Goal: Task Accomplishment & Management: Manage account settings

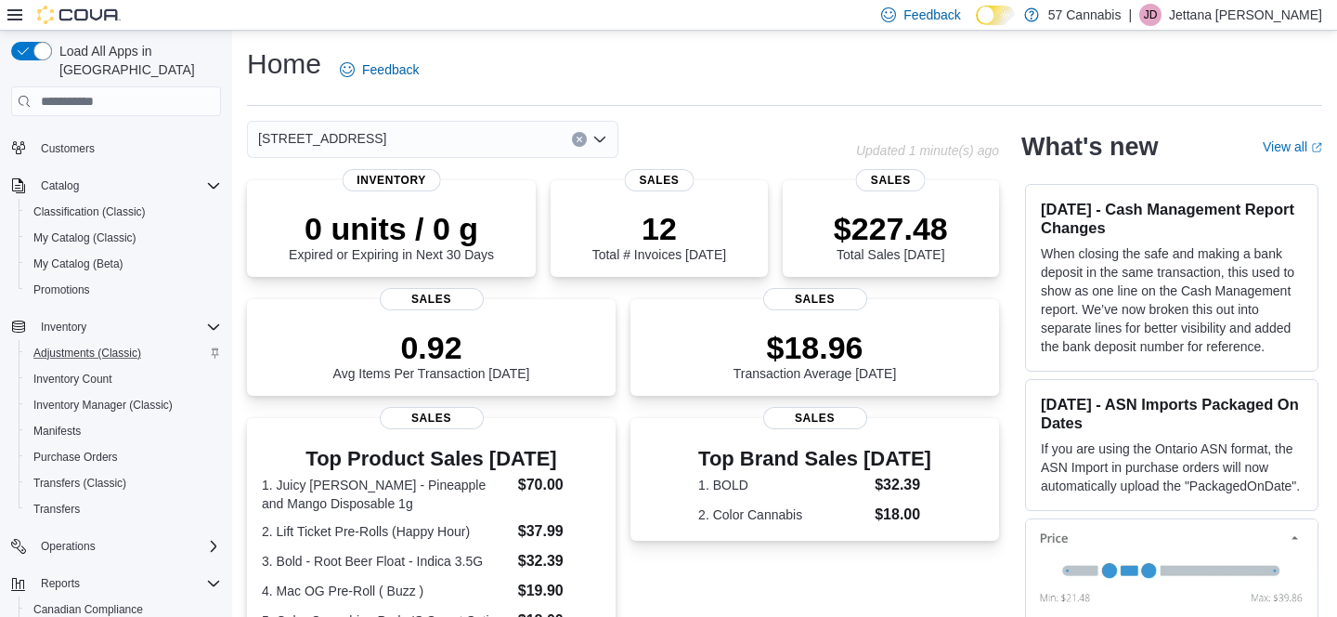
scroll to position [123, 0]
click at [105, 395] on span "Inventory Manager (Classic)" at bounding box center [102, 403] width 139 height 22
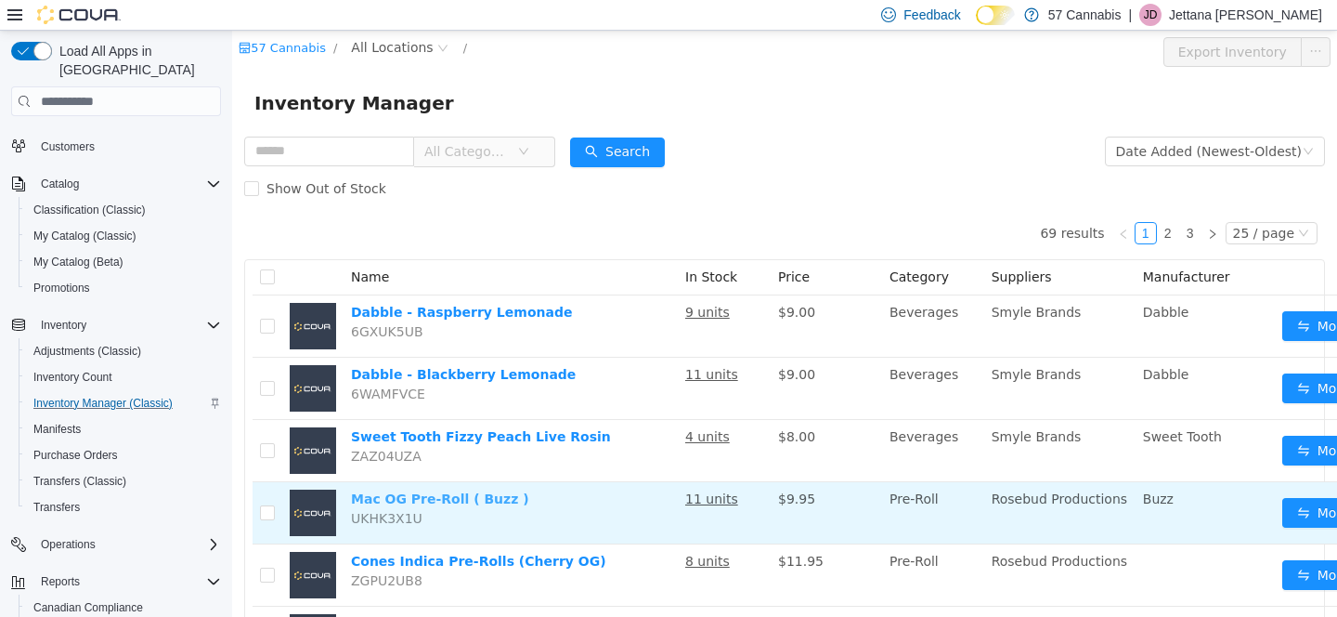
click at [487, 500] on link "Mac OG Pre-Roll ( Buzz )" at bounding box center [440, 498] width 178 height 15
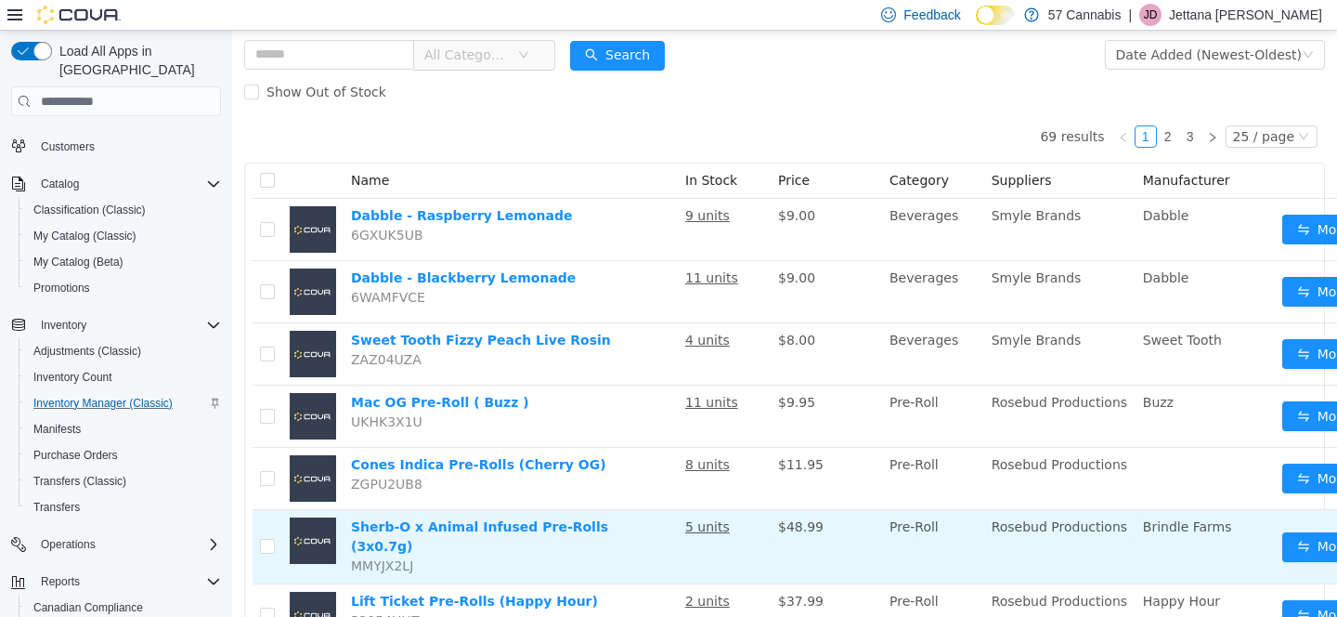
scroll to position [97, 0]
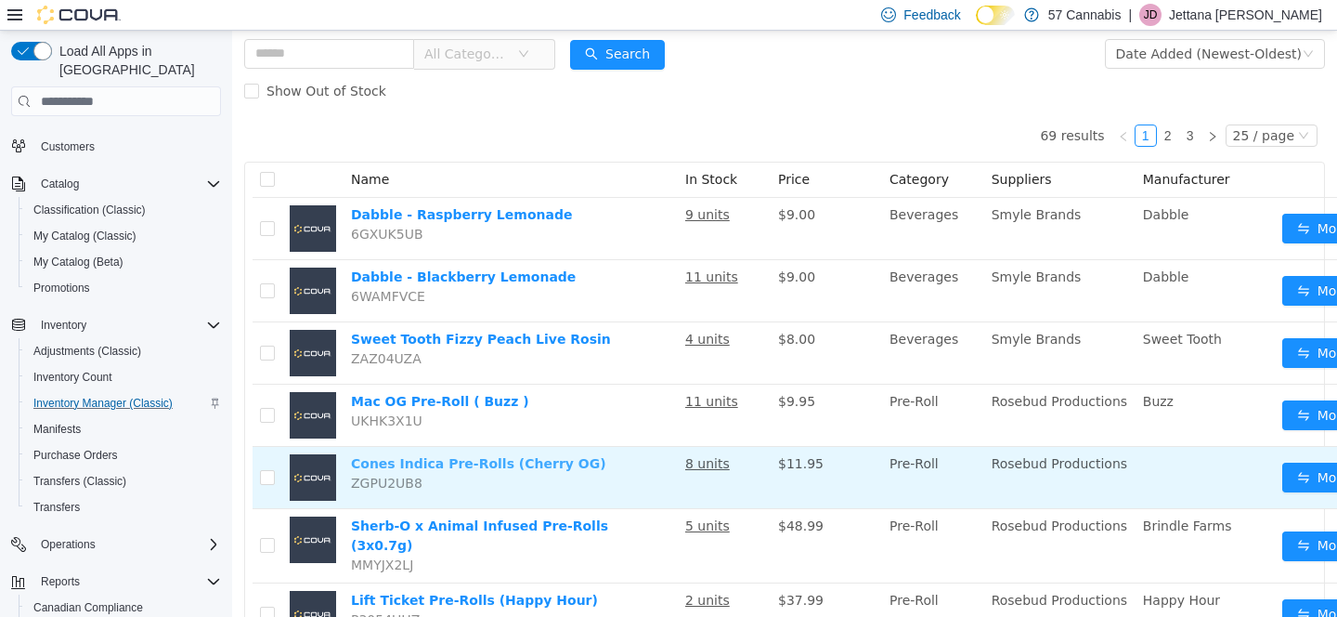
click at [495, 467] on link "Cones Indica Pre-Rolls (Cherry OG)" at bounding box center [478, 463] width 255 height 15
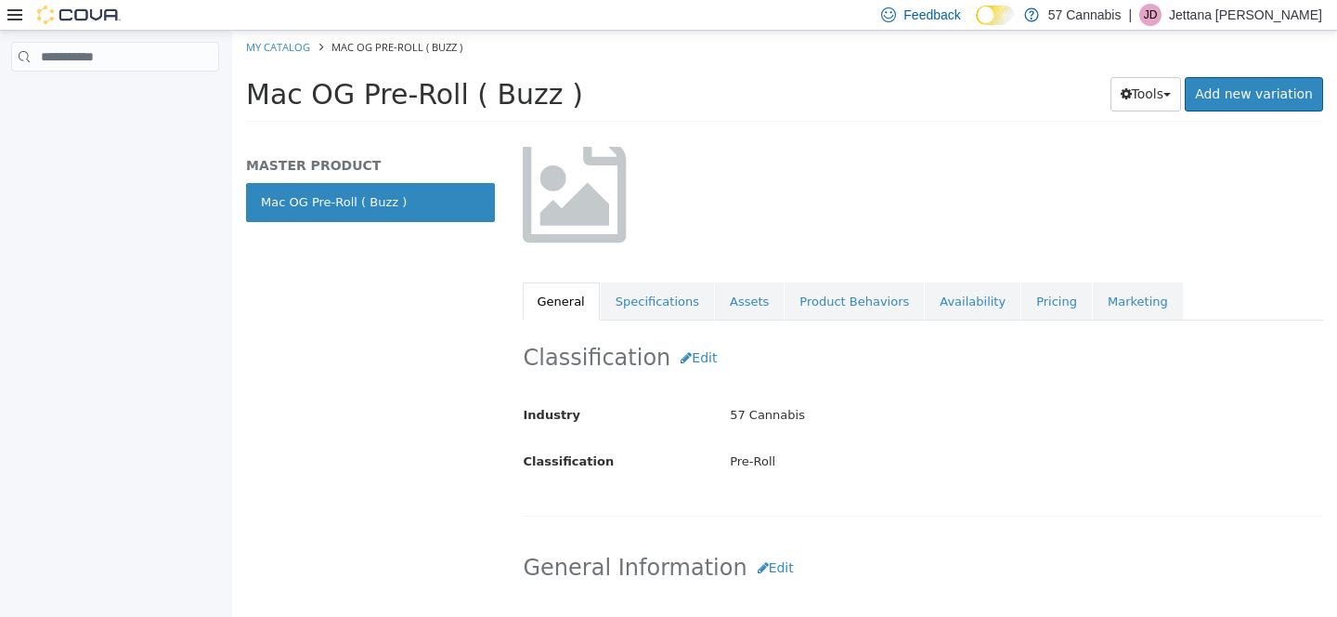
scroll to position [134, 0]
click at [1049, 303] on link "Pricing" at bounding box center [1056, 300] width 71 height 39
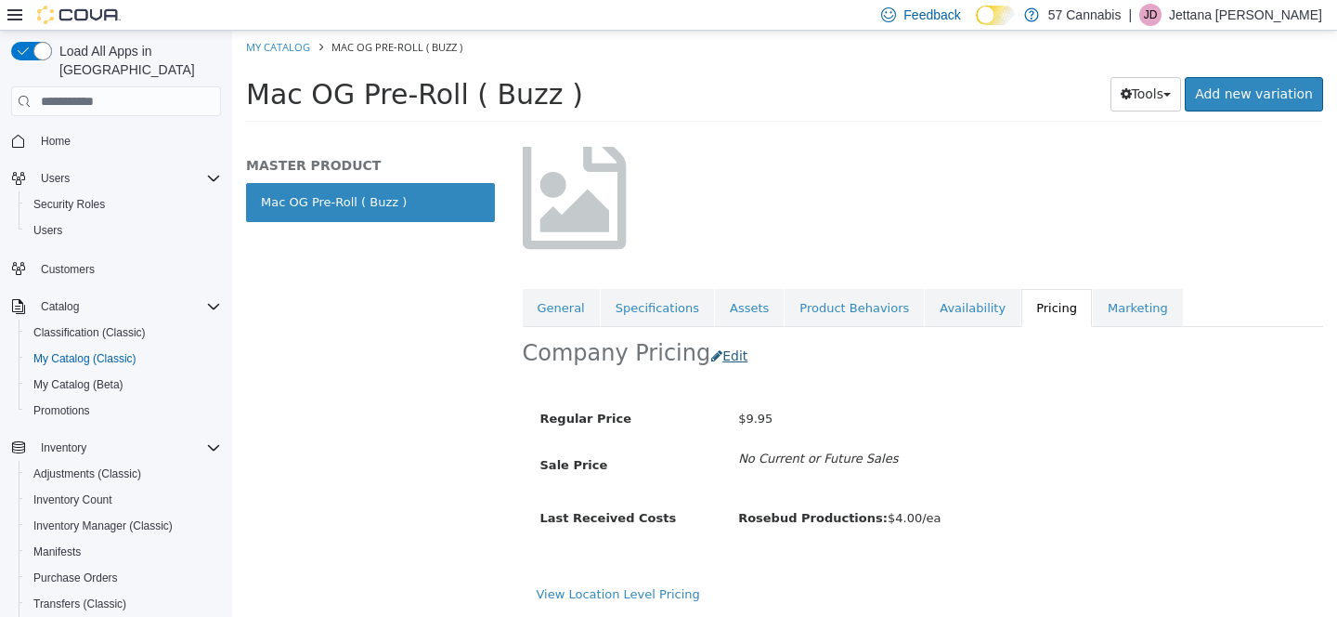
click at [710, 339] on button "Edit" at bounding box center [733, 356] width 47 height 34
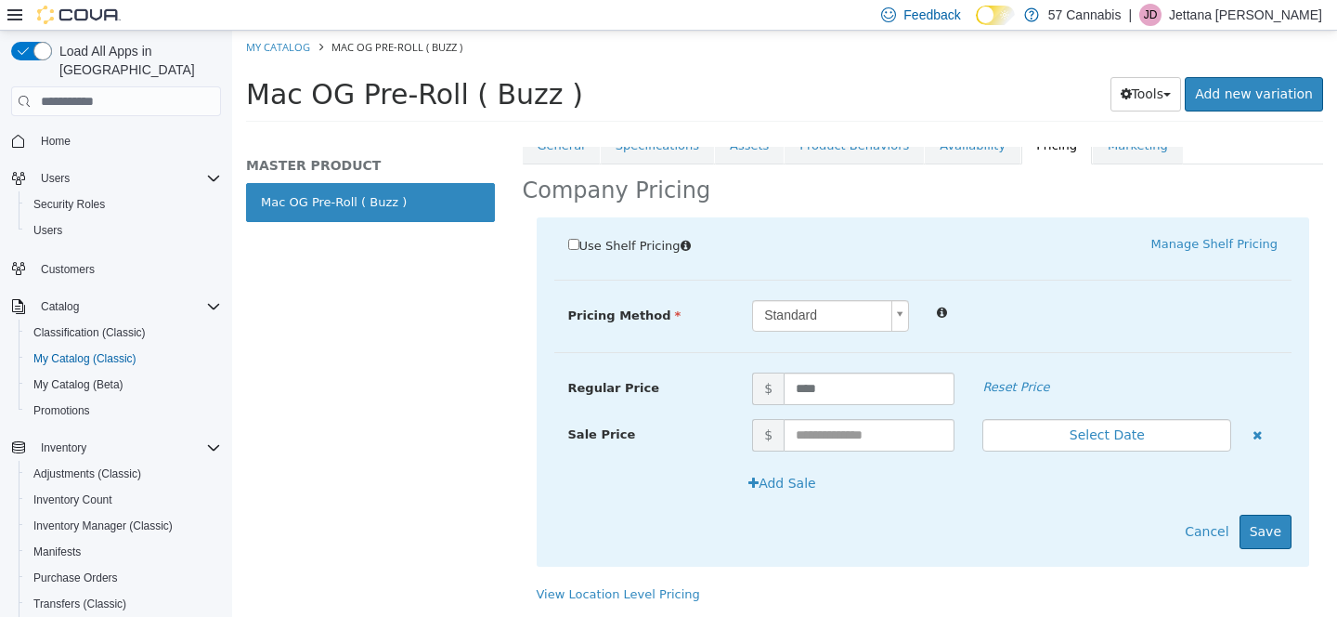
scroll to position [309, 0]
drag, startPoint x: 837, startPoint y: 364, endPoint x: 628, endPoint y: 347, distance: 209.6
click at [628, 347] on div "Use Shelf Pricing    Manage Shelf Pricing Shelf Price Select a Shelf Price Shel…" at bounding box center [923, 391] width 773 height 349
drag, startPoint x: 846, startPoint y: 358, endPoint x: 641, endPoint y: 351, distance: 205.3
click at [641, 372] on div "Regular Price $ **** Reset Price" at bounding box center [923, 388] width 738 height 32
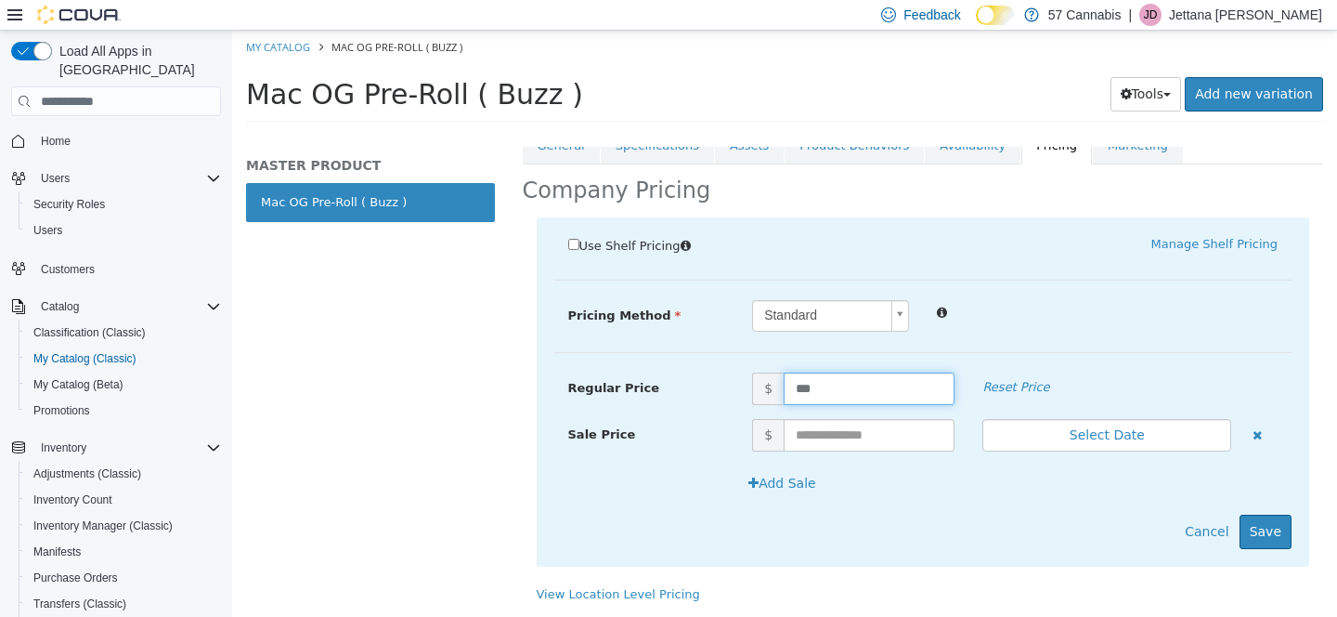
type input "****"
click at [1269, 514] on button "Save" at bounding box center [1266, 531] width 52 height 34
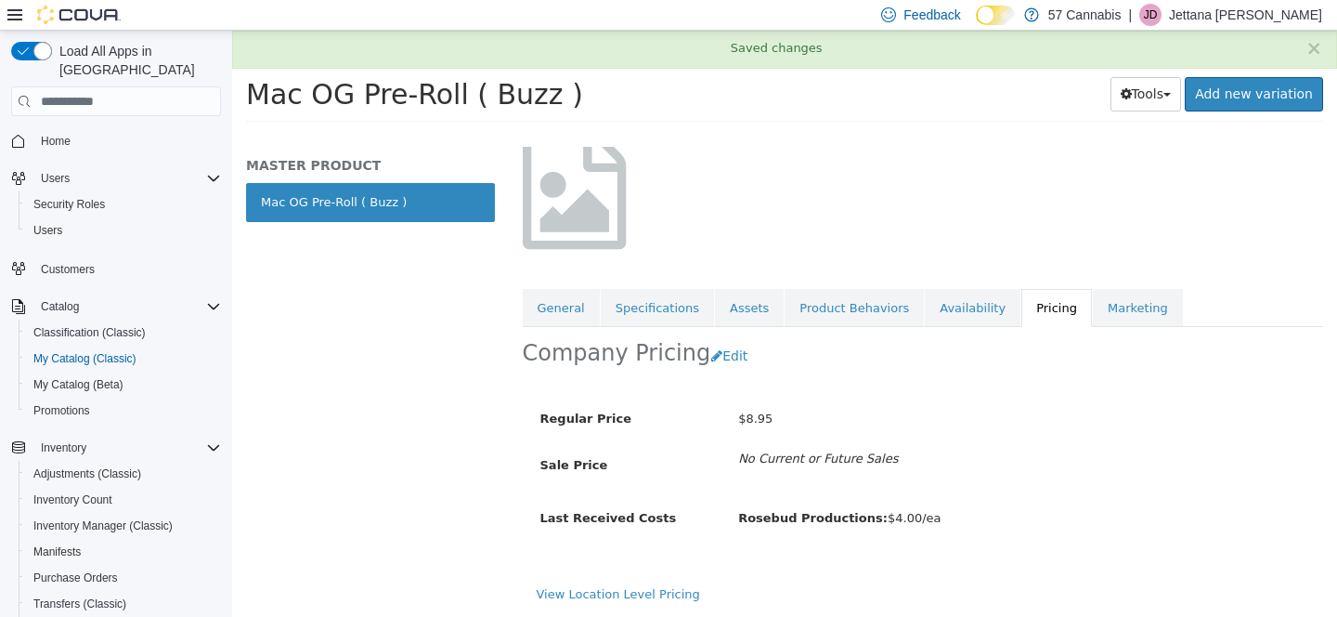
scroll to position [149, 0]
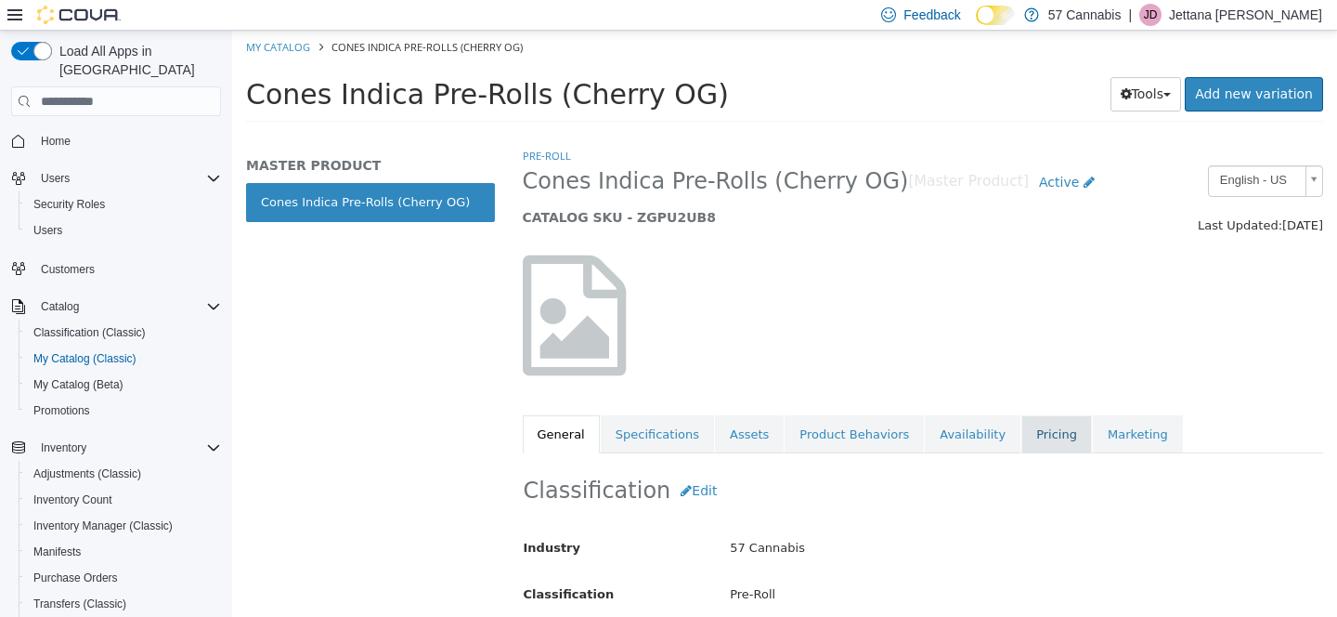
click at [1022, 425] on link "Pricing" at bounding box center [1056, 434] width 71 height 39
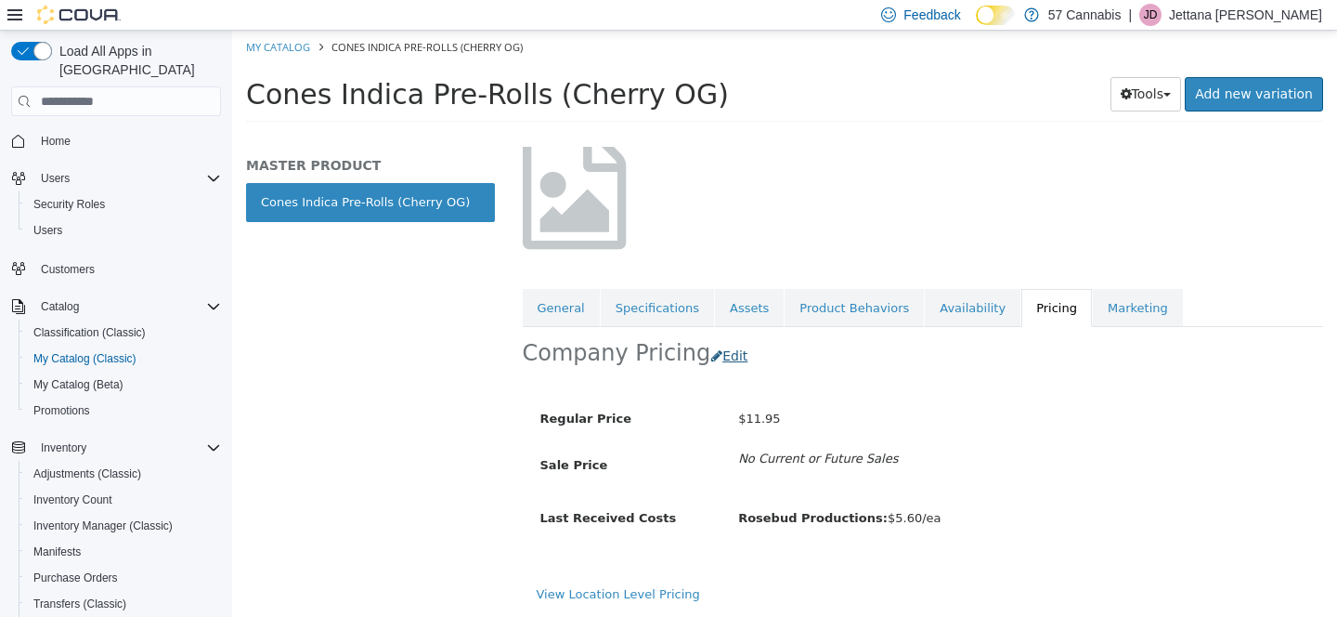
click at [726, 339] on button "Edit" at bounding box center [733, 356] width 47 height 34
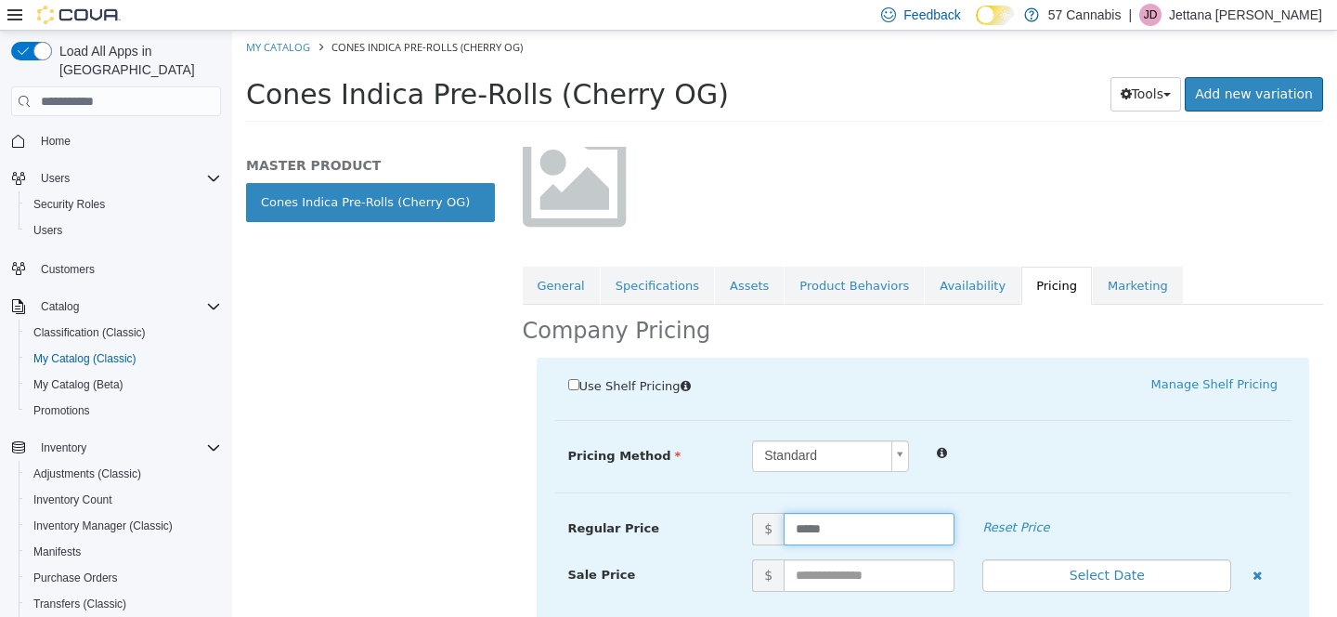
click at [806, 525] on input "*****" at bounding box center [869, 529] width 171 height 32
type input "*****"
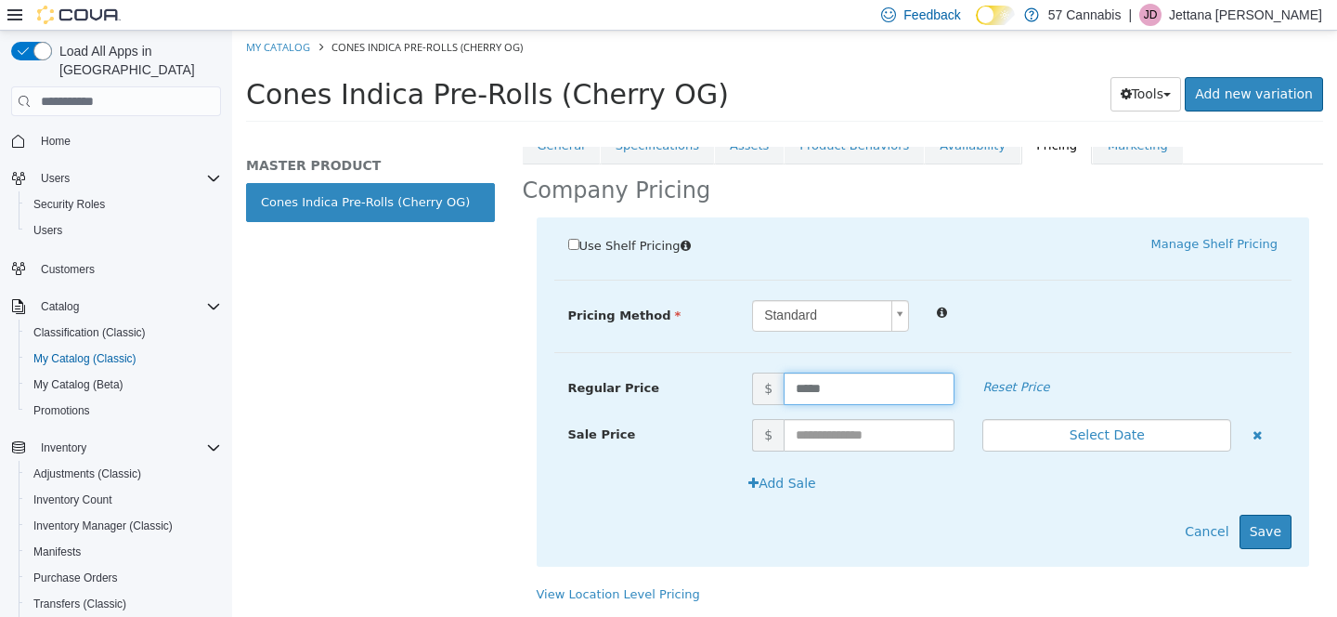
scroll to position [309, 0]
click at [1274, 514] on button "Save" at bounding box center [1266, 531] width 52 height 34
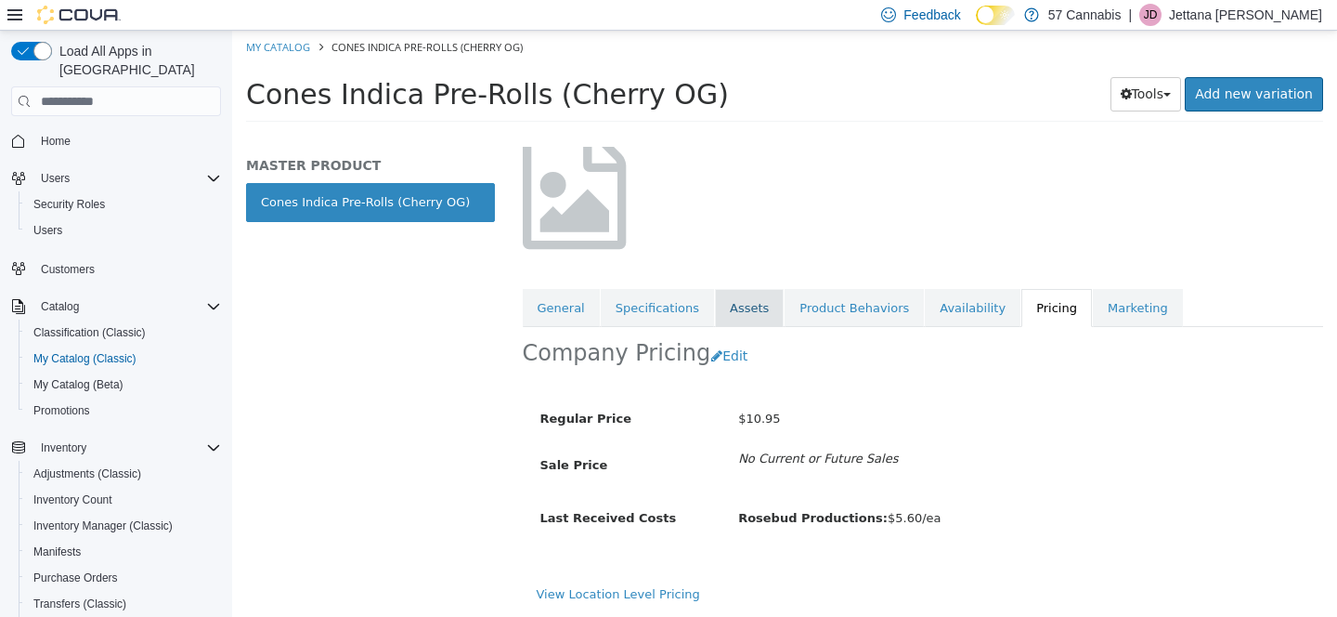
scroll to position [149, 0]
click at [721, 344] on button "Edit" at bounding box center [733, 356] width 47 height 34
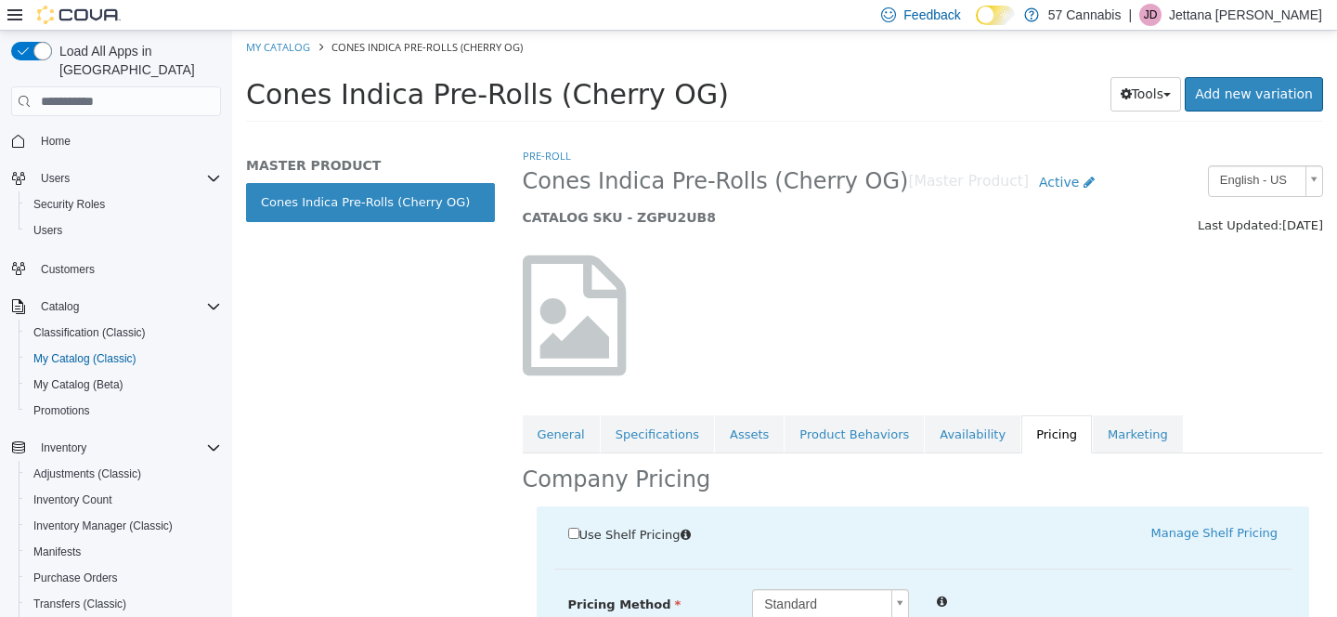
scroll to position [0, 0]
click at [861, 333] on div at bounding box center [923, 315] width 829 height 159
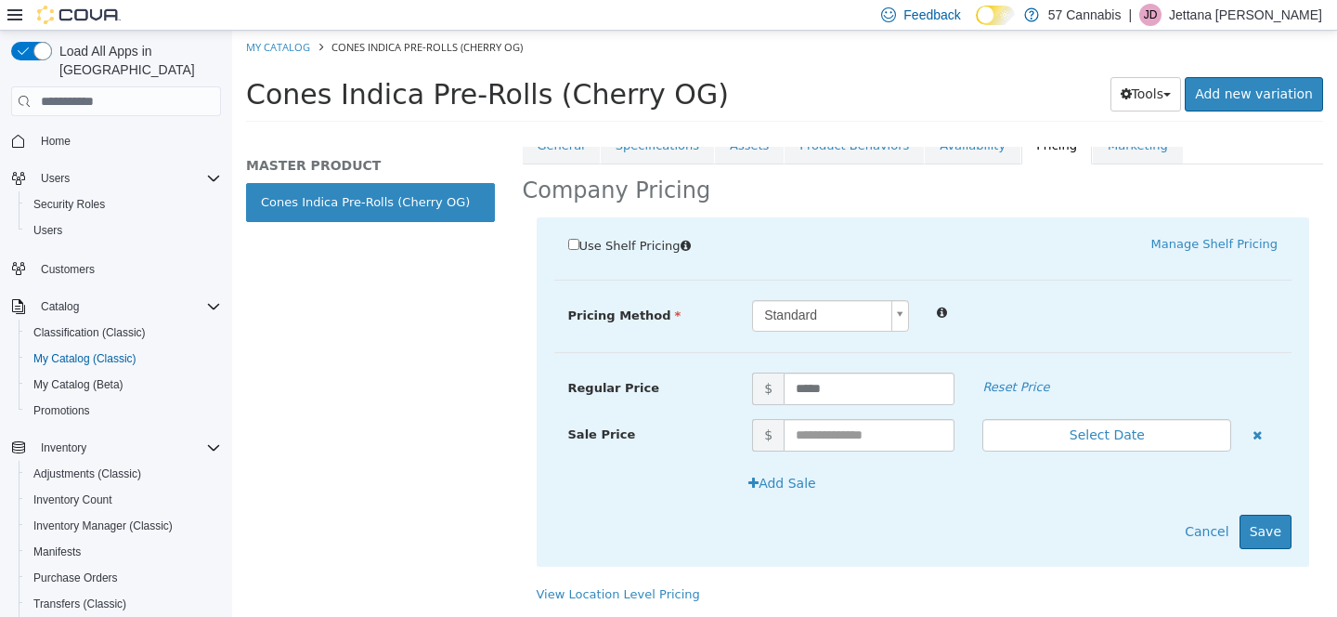
scroll to position [309, 0]
click at [835, 372] on input "*****" at bounding box center [869, 388] width 171 height 32
click at [1269, 514] on button "Save" at bounding box center [1266, 531] width 52 height 34
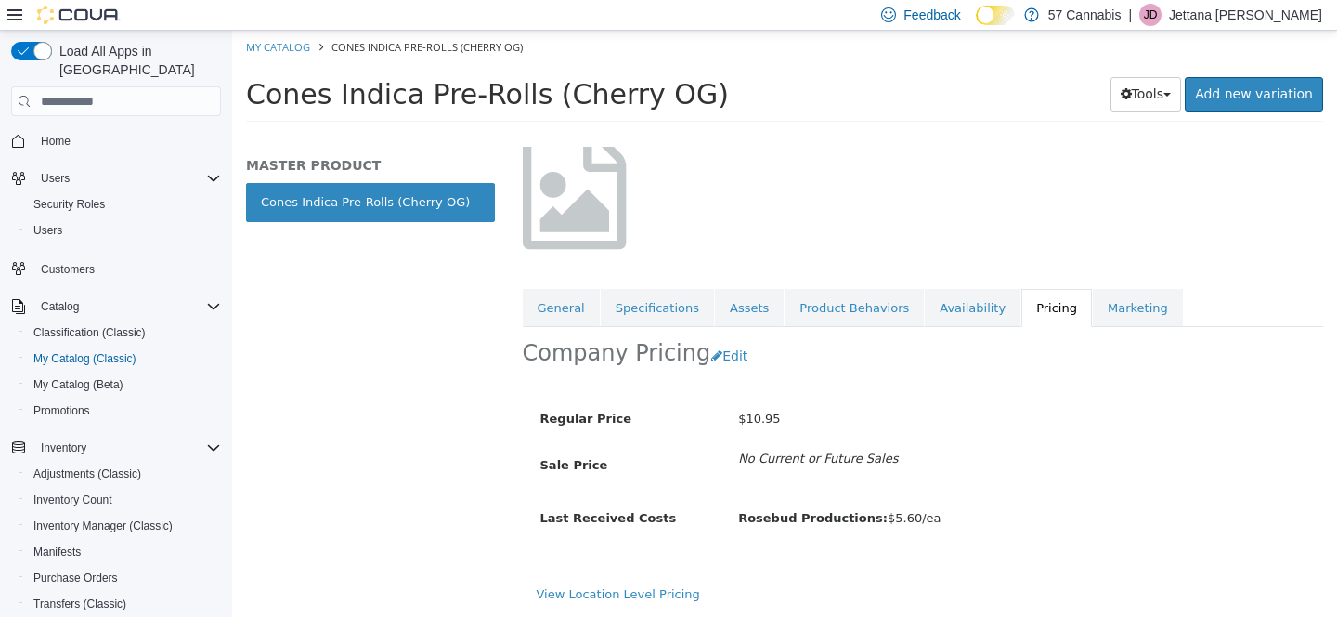
scroll to position [0, 0]
